Goal: Transaction & Acquisition: Purchase product/service

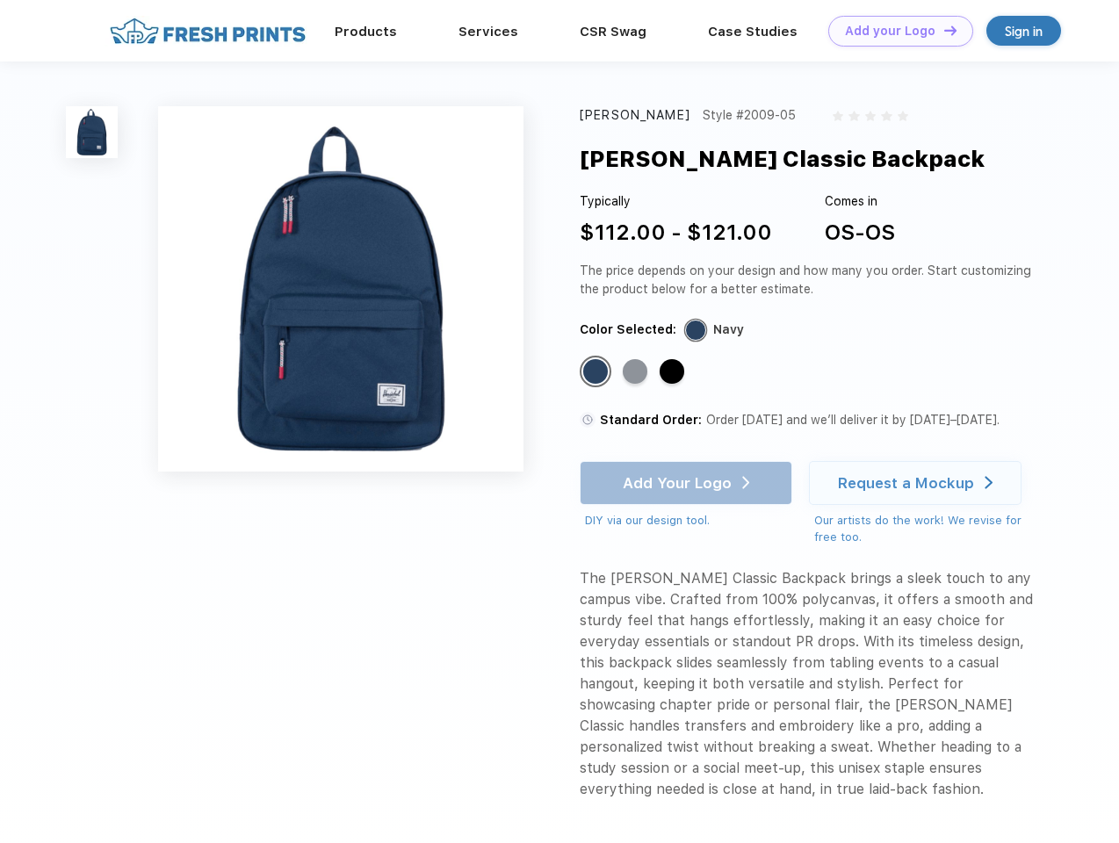
click at [894, 31] on link "Add your Logo Design Tool" at bounding box center [901, 31] width 145 height 31
click at [0, 0] on div "Design Tool" at bounding box center [0, 0] width 0 height 0
click at [943, 30] on link "Add your Logo Design Tool" at bounding box center [901, 31] width 145 height 31
click at [92, 132] on img at bounding box center [92, 132] width 52 height 52
click at [597, 373] on div "Standard Color" at bounding box center [595, 371] width 25 height 25
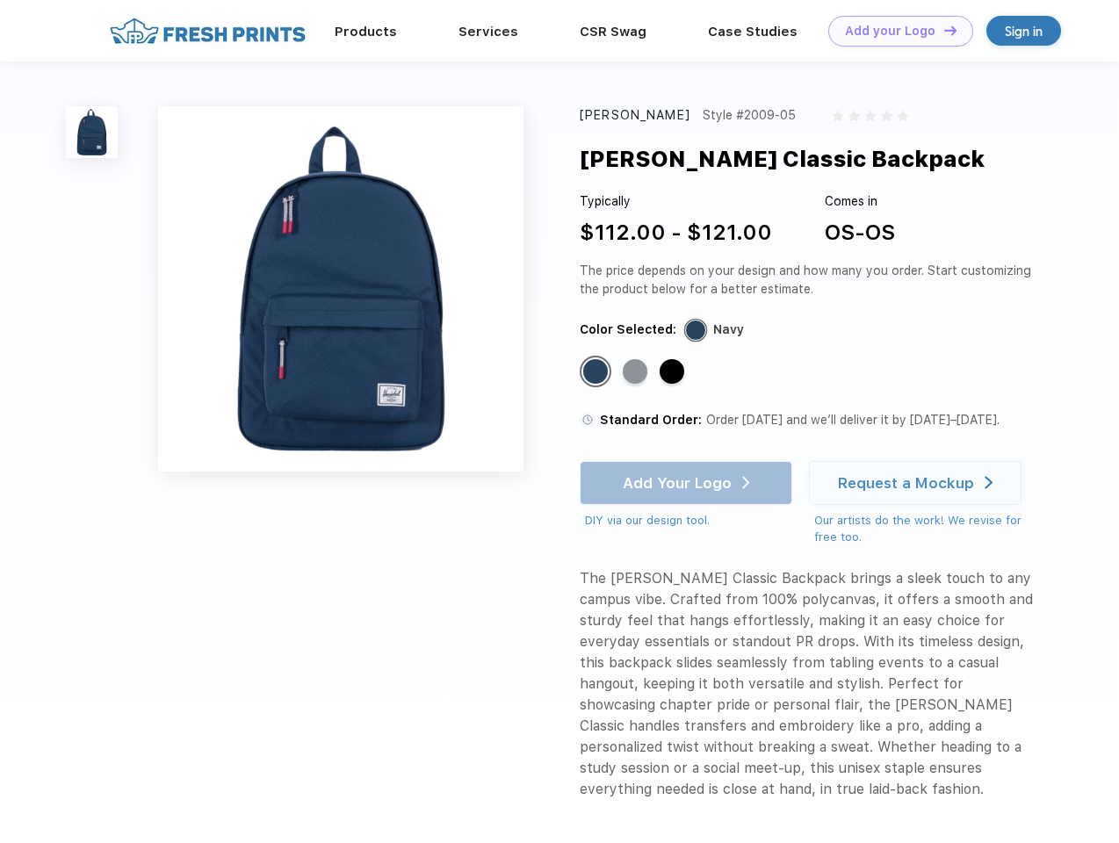
click at [637, 373] on div "Standard Color" at bounding box center [635, 371] width 25 height 25
click at [674, 373] on div "Standard Color" at bounding box center [672, 371] width 25 height 25
click at [688, 483] on div "Add Your Logo DIY via our design tool. Ah shoot! This product isn't up in our d…" at bounding box center [686, 495] width 213 height 69
click at [918, 483] on div "Request a Mockup" at bounding box center [906, 483] width 136 height 18
